Goal: Information Seeking & Learning: Check status

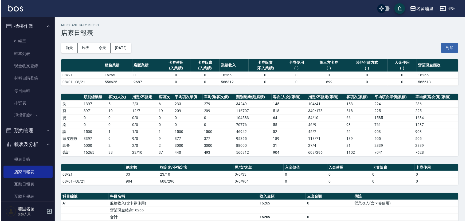
scroll to position [73, 0]
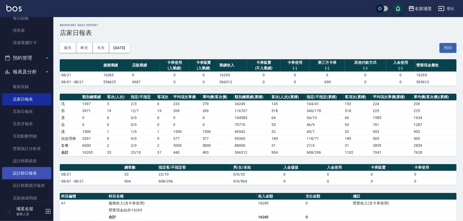
click at [34, 170] on link "設計師日報表" at bounding box center [26, 173] width 49 height 12
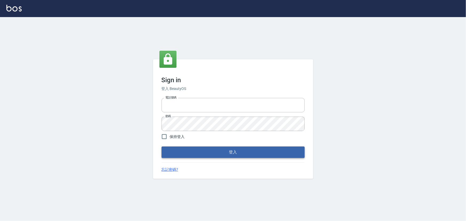
type input "2988528"
click at [197, 157] on button "登入" at bounding box center [232, 152] width 143 height 11
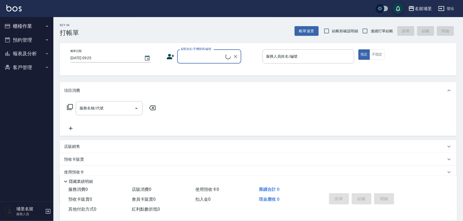
click at [37, 55] on button "報表及分析" at bounding box center [26, 54] width 49 height 14
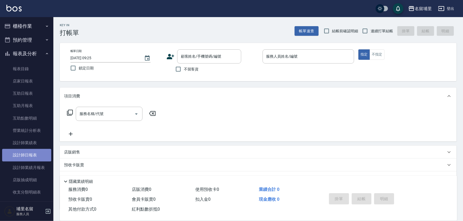
click at [44, 149] on link "設計師日報表" at bounding box center [26, 155] width 49 height 12
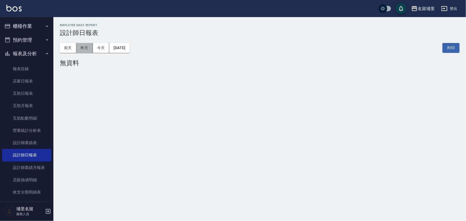
click at [86, 50] on button "昨天" at bounding box center [84, 48] width 17 height 10
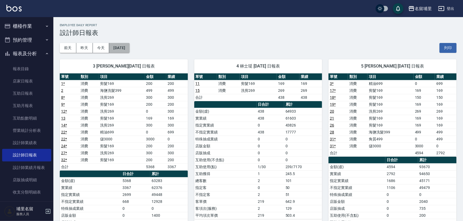
click at [127, 51] on button "[DATE]" at bounding box center [119, 48] width 20 height 10
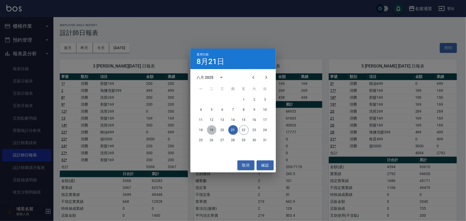
click at [211, 130] on button "19" at bounding box center [212, 130] width 10 height 10
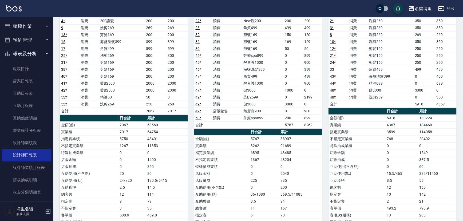
scroll to position [73, 0]
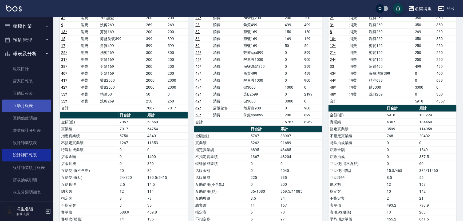
click at [27, 104] on link "互助月報表" at bounding box center [26, 106] width 49 height 12
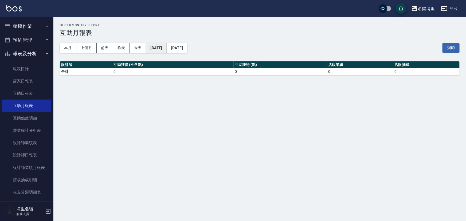
click at [164, 45] on button "[DATE]" at bounding box center [156, 48] width 21 height 10
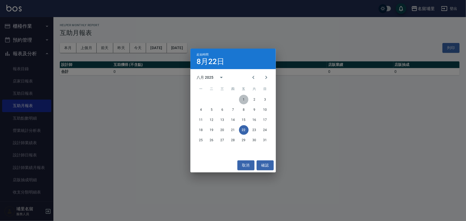
click at [245, 101] on button "1" at bounding box center [244, 100] width 10 height 10
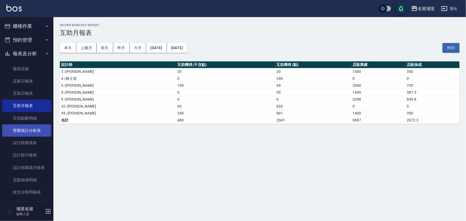
scroll to position [19, 0]
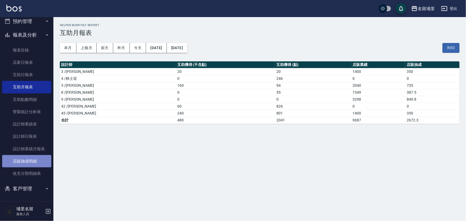
click at [31, 163] on link "店販抽成明細" at bounding box center [26, 161] width 49 height 12
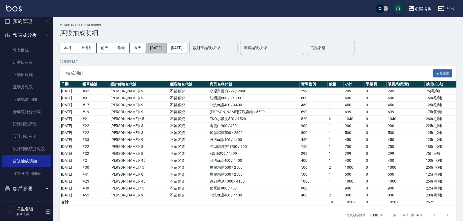
click at [164, 49] on button "[DATE]" at bounding box center [156, 48] width 21 height 10
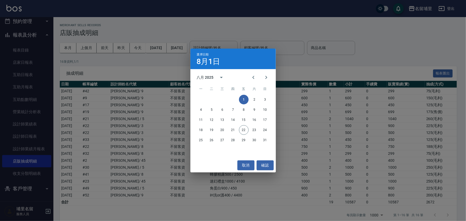
click at [247, 29] on div "選擇日期 8月1日 八月 2025 一 二 三 四 五 六 日 1 2 3 4 5 6 7 8 9 10 11 12 13 14 15 16 17 18 19…" at bounding box center [233, 110] width 466 height 221
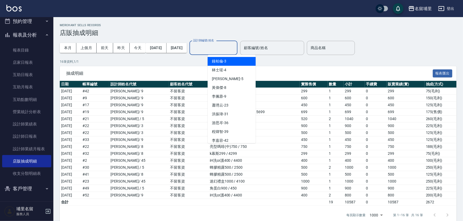
click at [228, 48] on input "設計師編號/姓名" at bounding box center [213, 47] width 43 height 9
click at [227, 62] on div "[PERSON_NAME]-3" at bounding box center [232, 61] width 48 height 9
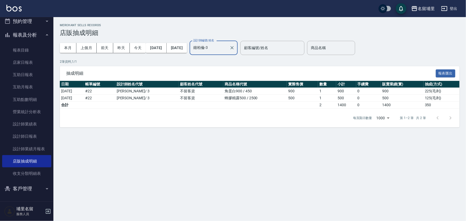
click at [226, 45] on input "鐘柏倫-3" at bounding box center [209, 47] width 35 height 9
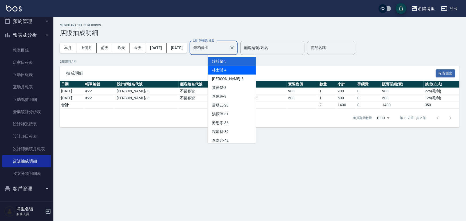
click at [227, 69] on div "林士珽 -4" at bounding box center [232, 70] width 48 height 9
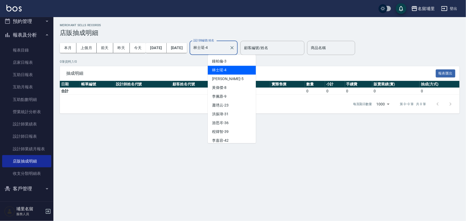
click at [227, 51] on input "林士珽-4" at bounding box center [209, 47] width 35 height 9
click at [226, 79] on span "[PERSON_NAME] -5" at bounding box center [227, 79] width 31 height 6
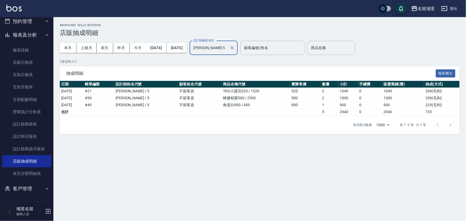
drag, startPoint x: 236, startPoint y: 46, endPoint x: 234, endPoint y: 54, distance: 8.3
click at [227, 46] on input "[PERSON_NAME]-5" at bounding box center [209, 47] width 35 height 9
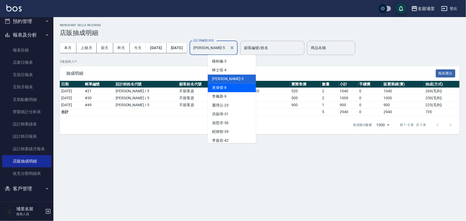
click at [227, 85] on div "[PERSON_NAME]-8" at bounding box center [232, 87] width 48 height 9
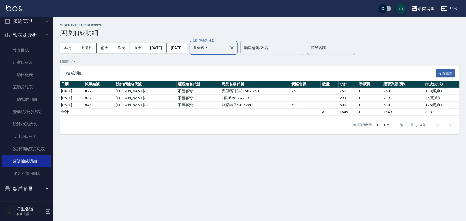
click at [227, 42] on div "[PERSON_NAME]-8 設計師編號/姓名" at bounding box center [213, 48] width 48 height 14
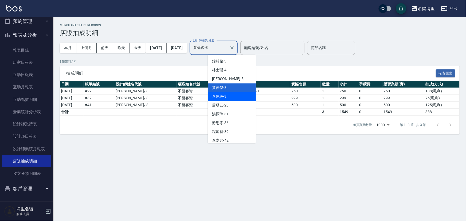
click at [222, 96] on span "[PERSON_NAME]-9" at bounding box center [219, 97] width 14 height 6
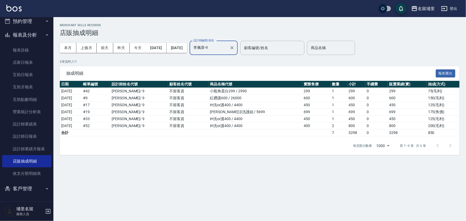
click at [227, 47] on input "李佩蓉-9" at bounding box center [209, 47] width 35 height 9
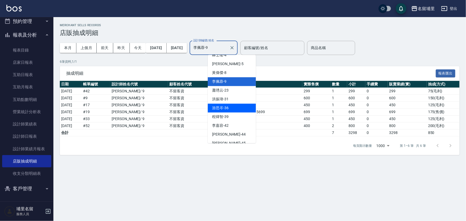
scroll to position [30, 0]
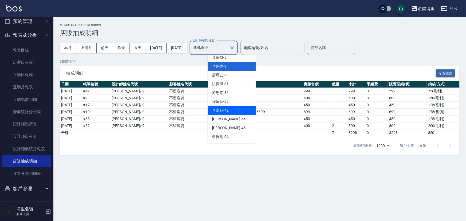
click at [222, 112] on span "[PERSON_NAME]-42" at bounding box center [220, 111] width 17 height 6
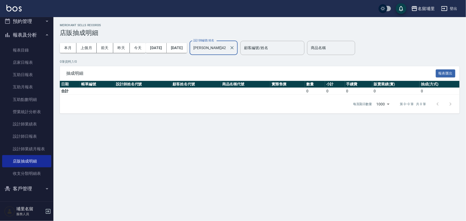
click at [227, 50] on input "[PERSON_NAME]42" at bounding box center [209, 47] width 35 height 9
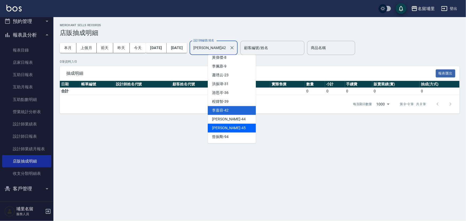
click at [228, 126] on span "[PERSON_NAME]-45" at bounding box center [229, 128] width 34 height 6
type input "[PERSON_NAME]-45"
